Goal: Use online tool/utility: Utilize a website feature to perform a specific function

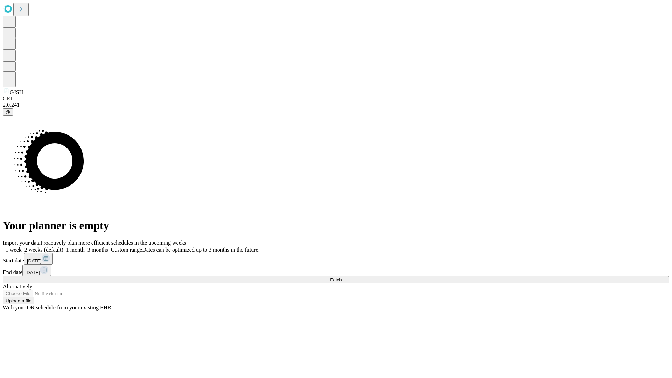
click at [342, 277] on span "Fetch" at bounding box center [336, 279] width 12 height 5
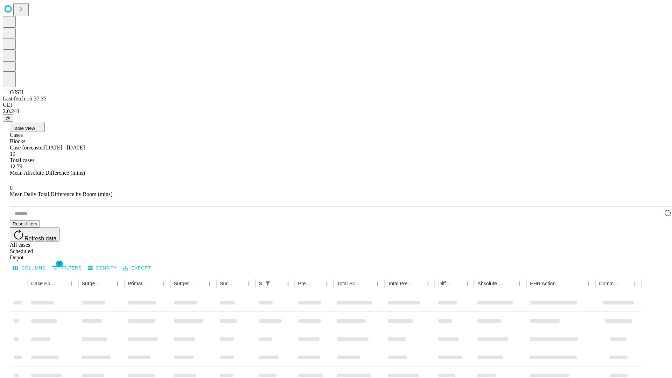
click at [35, 126] on span "Table View" at bounding box center [24, 128] width 22 height 5
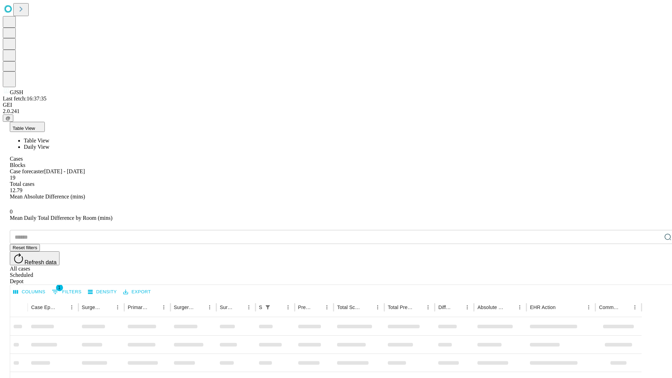
click at [49, 144] on span "Daily View" at bounding box center [37, 147] width 26 height 6
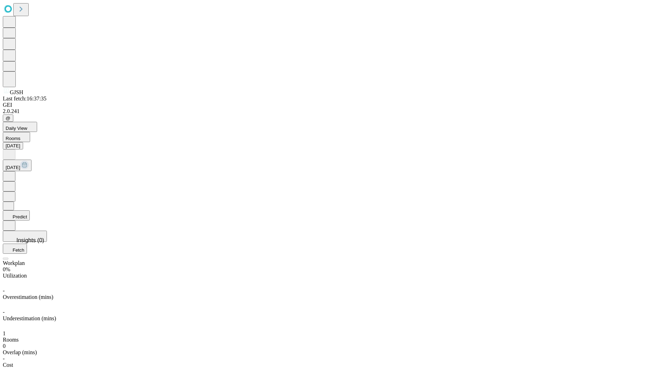
click at [30, 210] on button "Predict" at bounding box center [16, 215] width 27 height 10
